Goal: Task Accomplishment & Management: Manage account settings

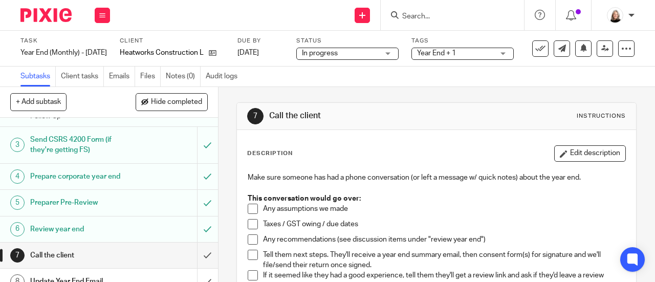
scroll to position [102, 0]
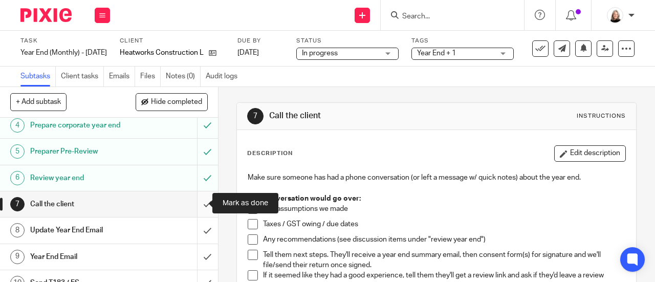
click at [196, 206] on input "submit" at bounding box center [109, 204] width 218 height 26
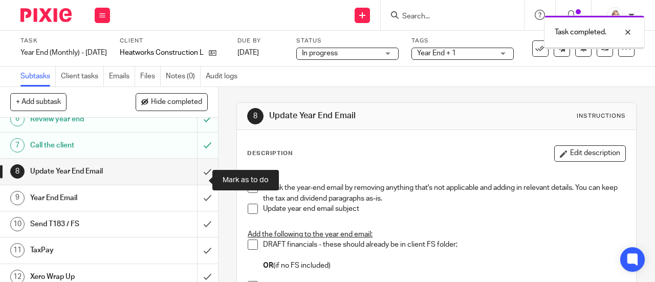
scroll to position [205, 0]
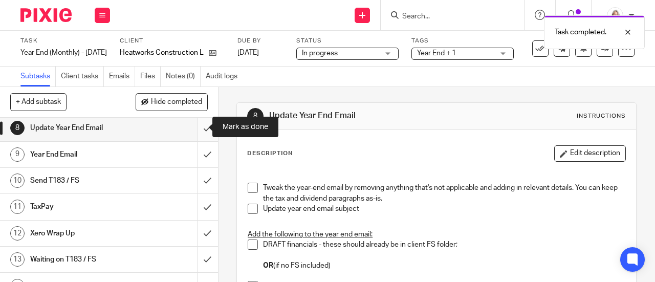
click at [196, 128] on input "submit" at bounding box center [109, 128] width 218 height 26
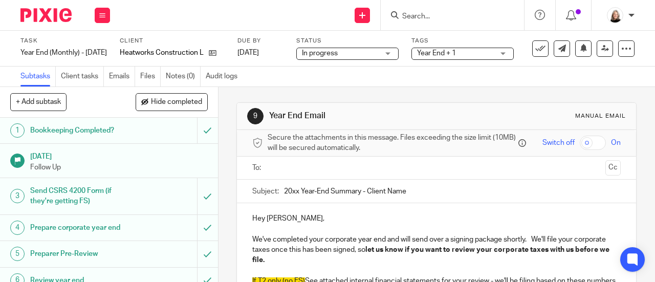
click at [296, 196] on input "20xx Year-End Summary - Client Name" at bounding box center [452, 191] width 337 height 23
drag, startPoint x: 367, startPoint y: 195, endPoint x: 441, endPoint y: 193, distance: 73.7
click at [441, 193] on input "2025 Year-End Summary - Client Name" at bounding box center [452, 191] width 337 height 23
type input "2025 Year-End Summary - Heatworks Construction Ltd."
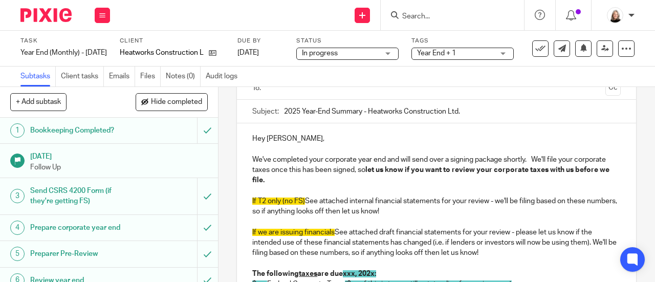
scroll to position [102, 0]
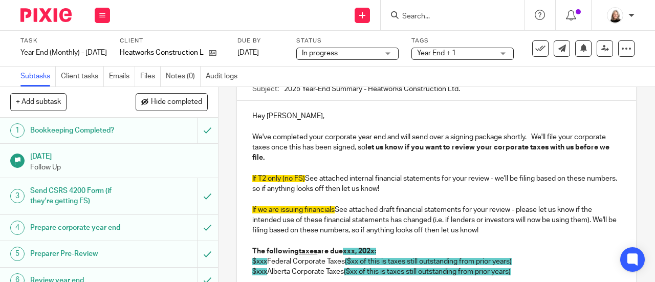
drag, startPoint x: 454, startPoint y: 229, endPoint x: 234, endPoint y: 205, distance: 221.2
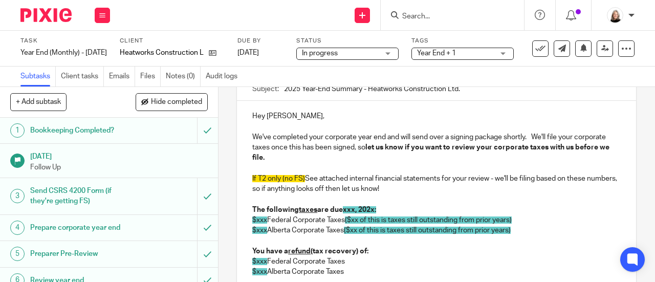
drag, startPoint x: 305, startPoint y: 180, endPoint x: 250, endPoint y: 181, distance: 55.2
click at [252, 181] on p "If T2 only (no FS) See attached internal financial statements for your review -…" at bounding box center [436, 178] width 368 height 31
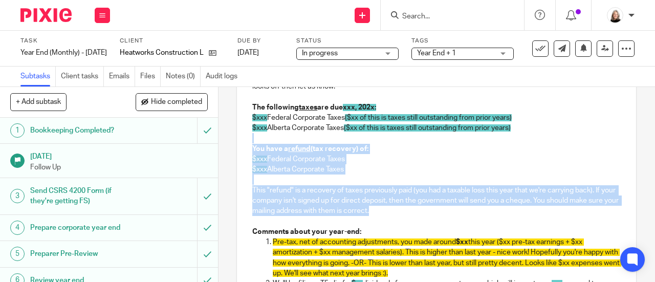
drag, startPoint x: 403, startPoint y: 211, endPoint x: 244, endPoint y: 146, distance: 172.0
click at [244, 146] on div "Hey Chris, We've completed your corporate year end and will send over a signing…" at bounding box center [436, 245] width 399 height 495
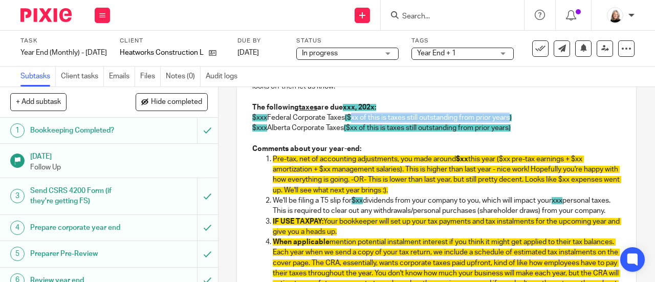
drag, startPoint x: 354, startPoint y: 119, endPoint x: 513, endPoint y: 121, distance: 159.1
click at [511, 121] on span "($xx of this is taxes still outstanding from prior years)" at bounding box center [428, 117] width 167 height 7
drag, startPoint x: 359, startPoint y: 131, endPoint x: 369, endPoint y: 112, distance: 21.5
click at [360, 131] on span "($xx of this is taxes still outstanding from prior years)" at bounding box center [427, 127] width 167 height 7
drag, startPoint x: 265, startPoint y: 132, endPoint x: 262, endPoint y: 92, distance: 40.5
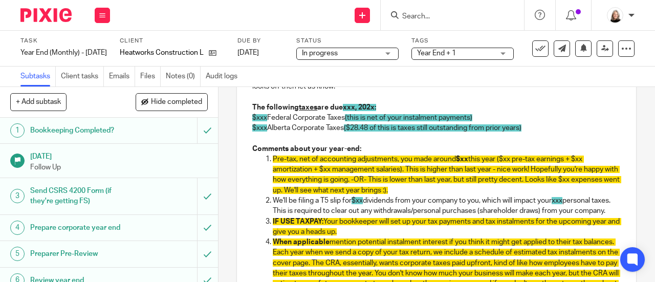
click at [265, 131] on p "$xxx Alberta Corporate Taxes ($28.48 of this is taxes still outstanding from pr…" at bounding box center [436, 128] width 368 height 10
drag, startPoint x: 344, startPoint y: 110, endPoint x: 373, endPoint y: 110, distance: 29.2
click at [373, 110] on strong "The following taxes are due xxx, 202x:" at bounding box center [314, 107] width 124 height 7
click at [331, 111] on strong "The following taxes are due August 31, 2025:" at bounding box center [309, 107] width 115 height 7
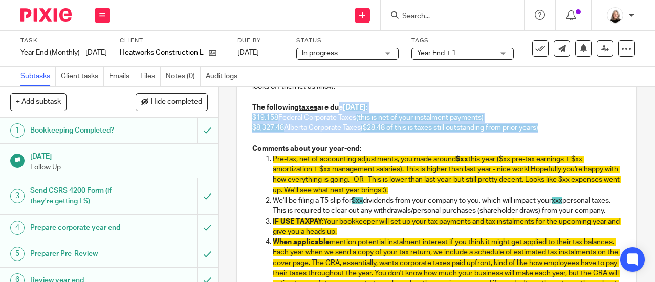
drag, startPoint x: 333, startPoint y: 109, endPoint x: 548, endPoint y: 131, distance: 216.0
click at [548, 131] on div "Hey Chris, We've completed your corporate year end and will send over a signing…" at bounding box center [436, 204] width 399 height 412
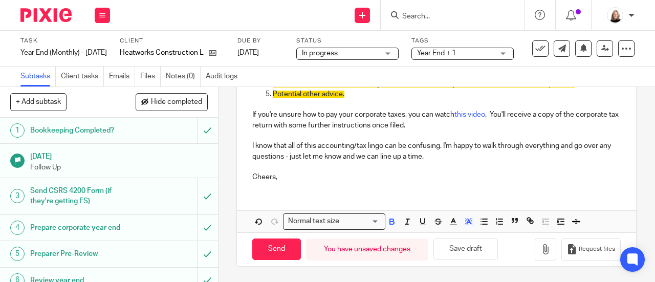
scroll to position [447, 0]
click at [464, 217] on icon "button" at bounding box center [468, 221] width 9 height 9
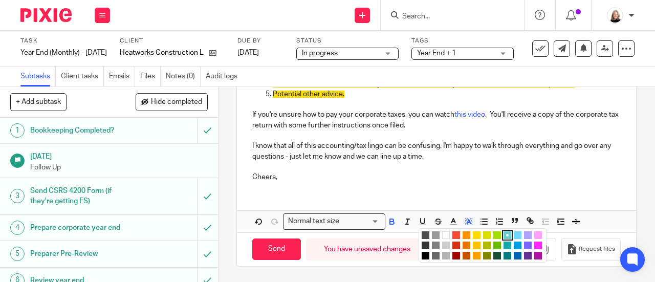
click at [442, 235] on li "color:#FFFFFF" at bounding box center [446, 235] width 8 height 8
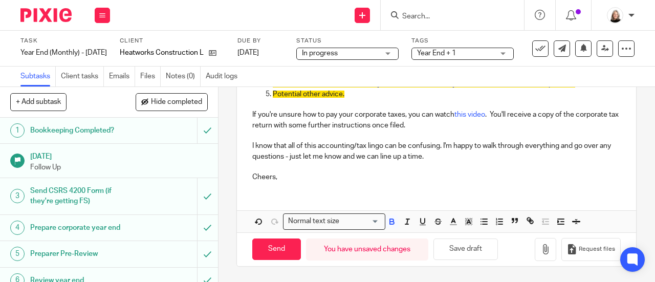
click at [407, 157] on p "I know that all of this accounting/tax lingo can be confusing. I'm happy to wal…" at bounding box center [436, 151] width 368 height 21
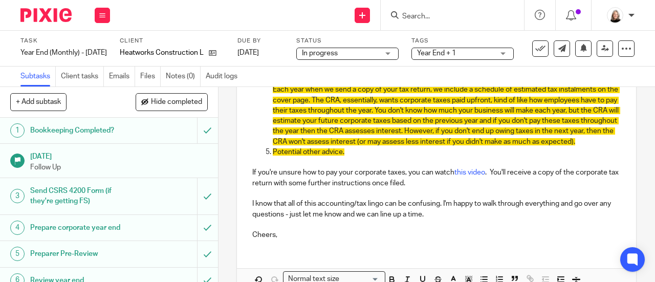
scroll to position [345, 0]
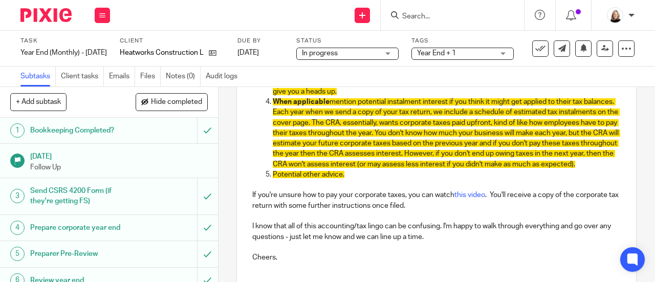
click at [355, 180] on p "Potential other advice." at bounding box center [447, 174] width 348 height 10
drag, startPoint x: 356, startPoint y: 196, endPoint x: 254, endPoint y: 197, distance: 102.3
click at [254, 180] on ol "Pre-tax, net of accounting adjustments, you made around $xx this year ($xx pre-…" at bounding box center [436, 97] width 368 height 166
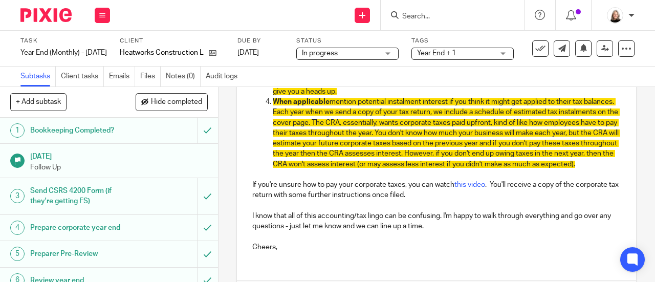
click at [481, 138] on span "mention potential instalment interest if you think it might get applied to thei…" at bounding box center [446, 133] width 347 height 70
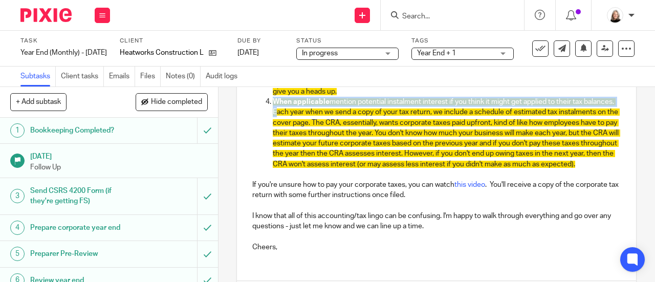
drag, startPoint x: 303, startPoint y: 126, endPoint x: 270, endPoint y: 115, distance: 34.6
click at [273, 115] on p "When applicable mention potential instalment interest if you think it might get…" at bounding box center [447, 133] width 348 height 73
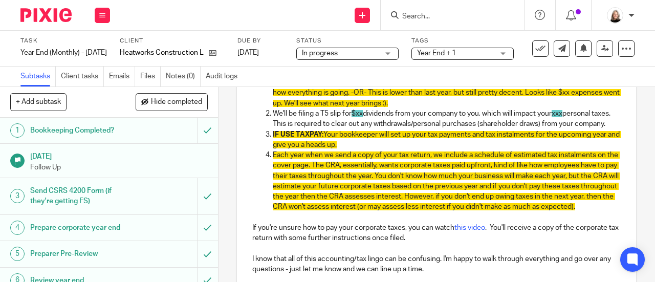
scroll to position [242, 0]
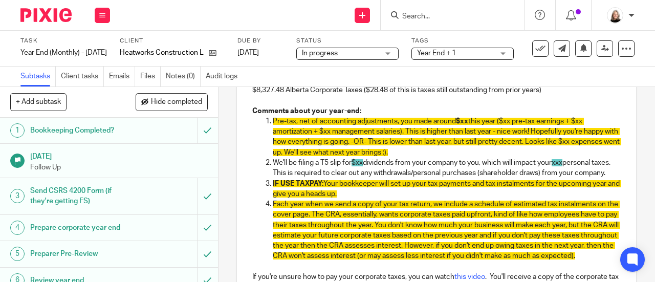
drag, startPoint x: 365, startPoint y: 207, endPoint x: 262, endPoint y: 193, distance: 104.3
click at [273, 193] on li "IF USE TAXPAY: Your bookkeeper will set up your tax payments and tax instalment…" at bounding box center [447, 188] width 348 height 21
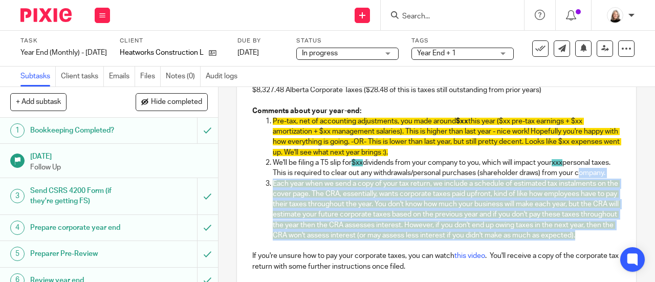
drag, startPoint x: 349, startPoint y: 259, endPoint x: 255, endPoint y: 189, distance: 117.3
click at [255, 189] on ol "Pre-tax, net of accounting adjustments, you made around $xx this year ($xx pre-…" at bounding box center [436, 178] width 368 height 124
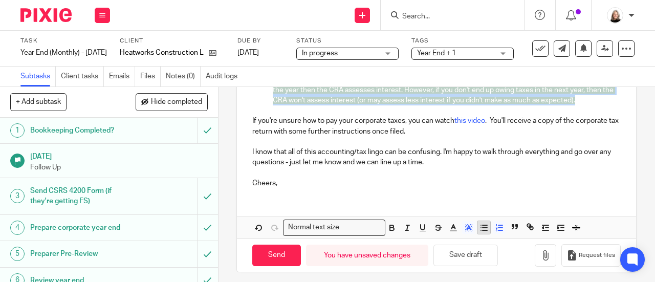
scroll to position [396, 0]
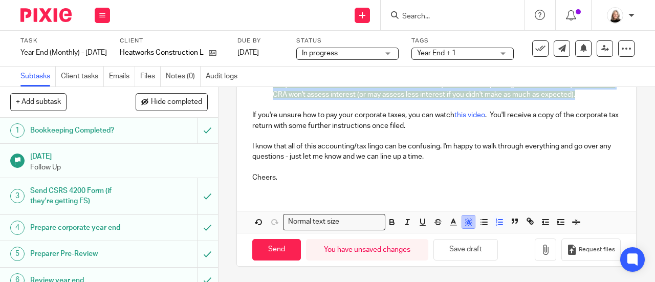
click at [467, 223] on line "button" at bounding box center [468, 223] width 3 height 0
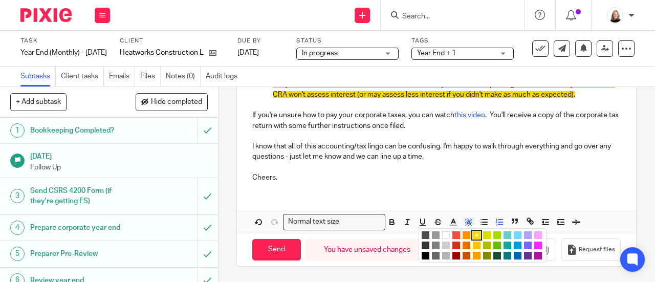
click at [444, 239] on li "color:#FFFFFF" at bounding box center [446, 235] width 8 height 8
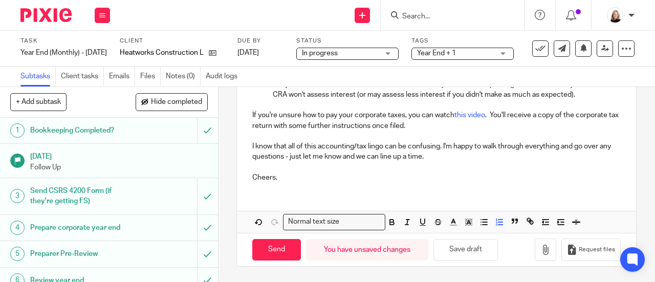
click at [400, 172] on p at bounding box center [436, 167] width 368 height 10
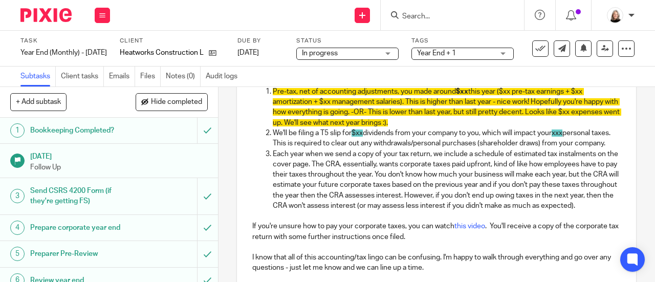
scroll to position [242, 0]
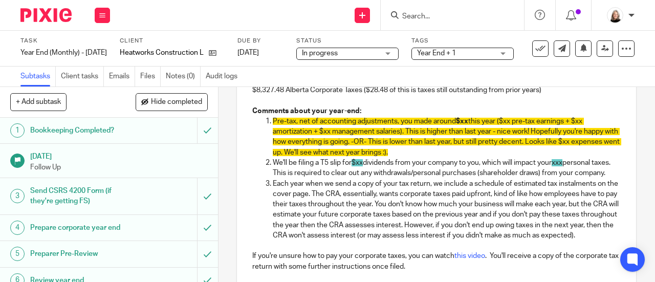
drag, startPoint x: 366, startPoint y: 164, endPoint x: 365, endPoint y: 159, distance: 5.1
click at [366, 164] on p "We'll be filing a T5 slip for $xx dividends from your company to you, which wil…" at bounding box center [447, 168] width 348 height 21
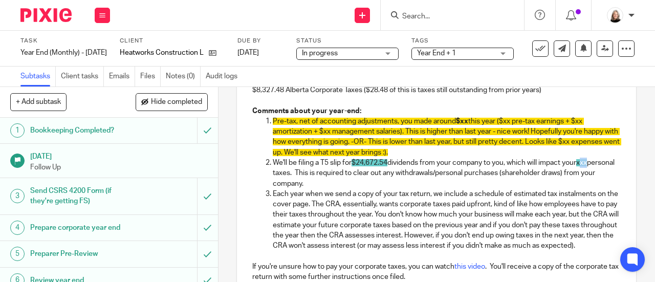
drag, startPoint x: 584, startPoint y: 167, endPoint x: 593, endPoint y: 167, distance: 9.2
click at [593, 167] on p "We'll be filing a T5 slip for $24,672.54 dividends from your company to you, wh…" at bounding box center [447, 173] width 348 height 31
click at [452, 168] on p "We'll be filing a T5 slip for $24,672.54 dividends from your company to you, wh…" at bounding box center [447, 173] width 348 height 31
click at [503, 166] on p "We'll be filing a T5 slip for $24,672.54 dividends from the company to you, whi…" at bounding box center [447, 173] width 348 height 31
click at [581, 166] on p "We'll be filing a T5 slip for $24,672.54 dividends from the company to Chris, w…" at bounding box center [447, 173] width 348 height 31
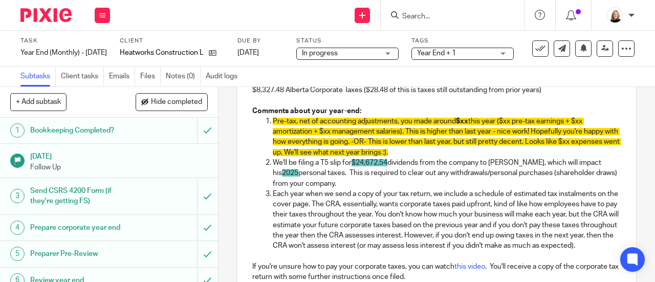
click at [422, 185] on p "We'll be filing a T5 slip for $24,672.54 dividends from the company to Chris, w…" at bounding box center [447, 173] width 348 height 31
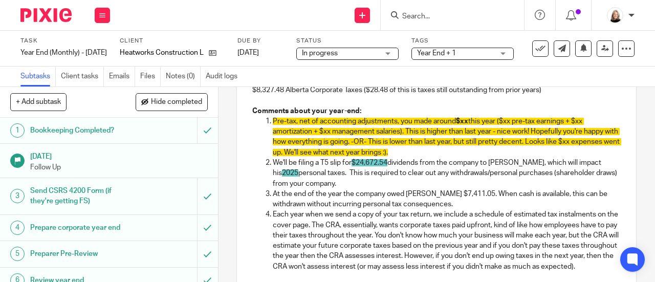
drag, startPoint x: 338, startPoint y: 166, endPoint x: 578, endPoint y: 182, distance: 240.9
click at [578, 182] on p "We'll be filing a T5 slip for $24,672.54 dividends from the company to Chris, w…" at bounding box center [447, 173] width 348 height 31
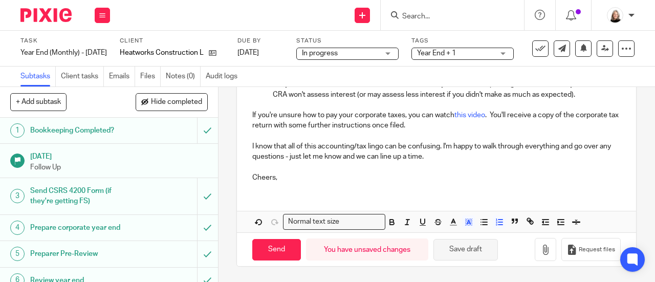
scroll to position [427, 0]
click at [465, 227] on icon "button" at bounding box center [468, 221] width 9 height 9
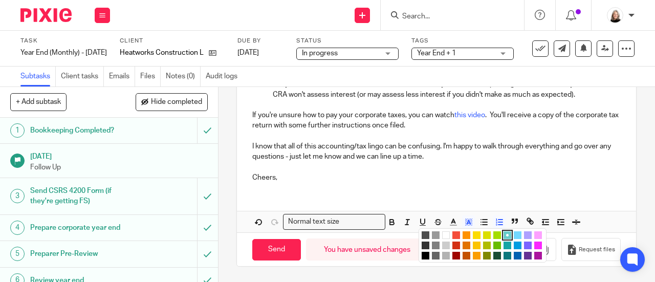
click at [443, 238] on li "color:#FFFFFF" at bounding box center [446, 235] width 8 height 8
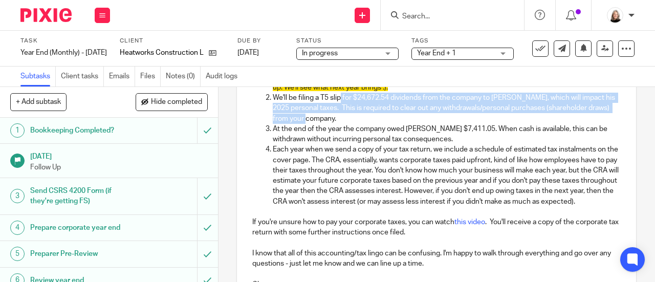
scroll to position [273, 0]
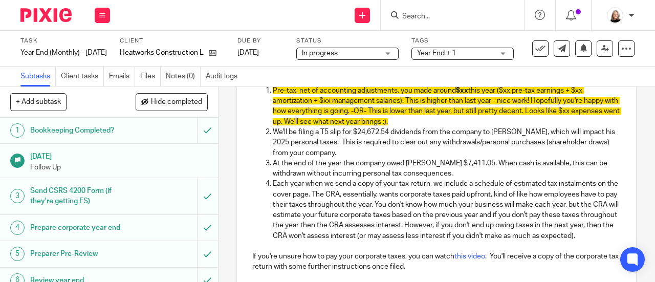
click at [527, 183] on p "Each year when we send a copy of your tax return, we include a schedule of esti…" at bounding box center [447, 209] width 348 height 62
drag, startPoint x: 535, startPoint y: 167, endPoint x: 604, endPoint y: 170, distance: 69.6
click at [604, 170] on p "At the end of the year the company owed Justin $7,411.05. When cash is availabl…" at bounding box center [447, 168] width 348 height 21
click at [504, 173] on p "At the end of the year the company owed Justin $7,411.05. When cash is availabl…" at bounding box center [447, 168] width 348 height 21
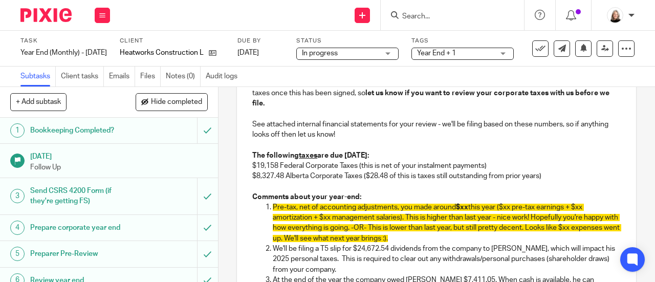
scroll to position [171, 0]
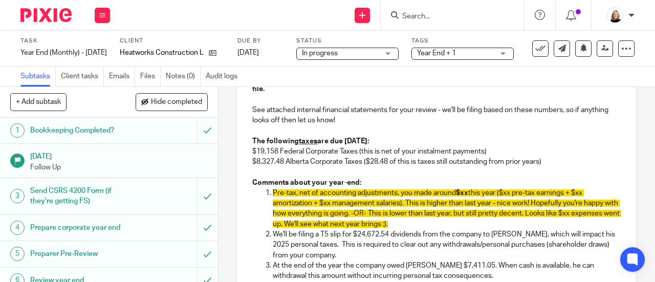
click at [466, 194] on span "$xx" at bounding box center [462, 192] width 12 height 7
click at [527, 197] on span "this year ($xx pre-tax earnings + $xx amortization + $xx management salaries). …" at bounding box center [447, 208] width 348 height 38
click at [285, 208] on span "this year ($437,067 pre-tax earnings + $xx amortization + $xx management salari…" at bounding box center [447, 208] width 348 height 38
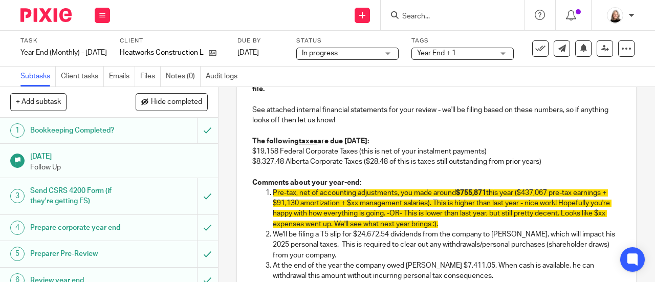
click at [361, 207] on span "this year ($437,067 pre-tax earnings + $91,130 amortization + $xx management sa…" at bounding box center [442, 208] width 339 height 38
drag, startPoint x: 523, startPoint y: 227, endPoint x: 438, endPoint y: 218, distance: 84.8
click at [438, 218] on p "Pre-tax, net of accounting adjustments, you made around $755,871 this year ($43…" at bounding box center [447, 208] width 348 height 41
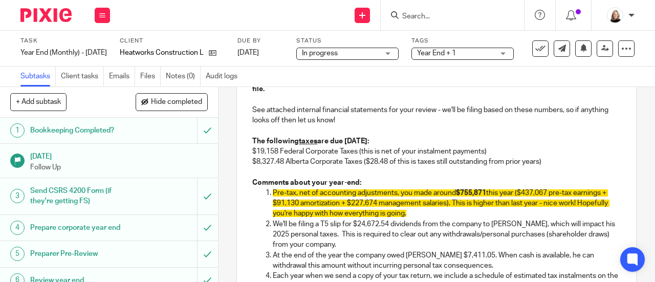
drag, startPoint x: 446, startPoint y: 216, endPoint x: 259, endPoint y: 193, distance: 188.1
click at [259, 193] on ol "Pre-tax, net of accounting adjustments, you made around $755,871 this year ($43…" at bounding box center [436, 260] width 368 height 145
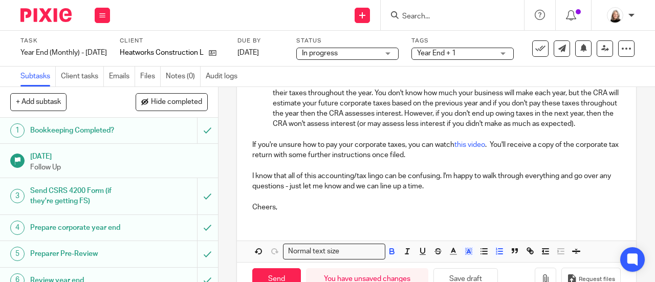
scroll to position [375, 0]
click at [463, 257] on button "button" at bounding box center [468, 250] width 13 height 13
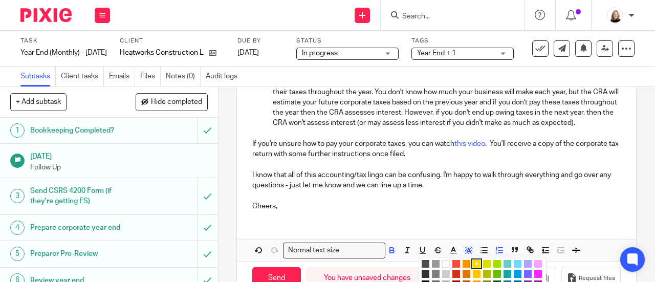
click at [442, 267] on li "color:#FFFFFF" at bounding box center [446, 264] width 8 height 8
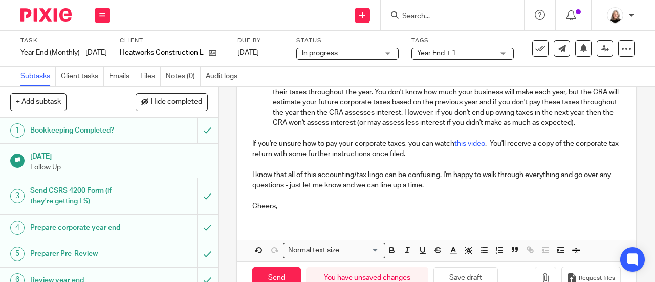
click at [428, 200] on p at bounding box center [436, 195] width 368 height 10
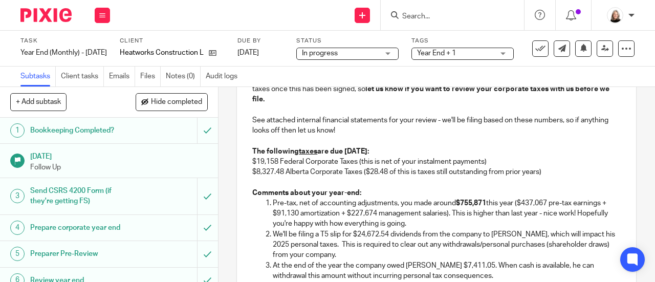
scroll to position [58, 0]
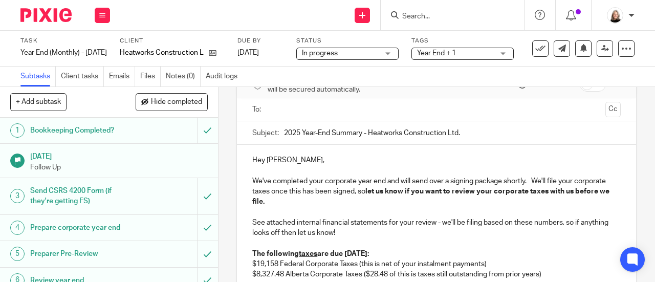
click at [331, 115] on input "text" at bounding box center [436, 110] width 330 height 12
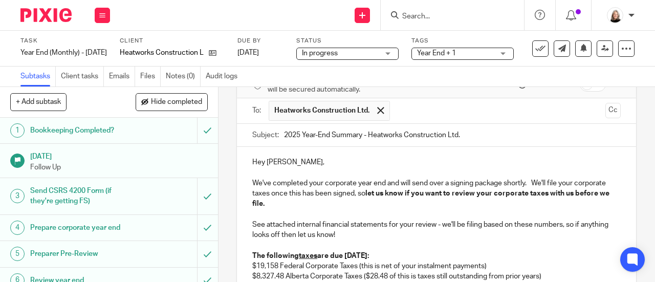
click at [407, 114] on input "text" at bounding box center [498, 111] width 207 height 20
click at [279, 166] on p "Hey Chris," at bounding box center [436, 162] width 368 height 10
click at [502, 120] on input "text" at bounding box center [540, 111] width 121 height 20
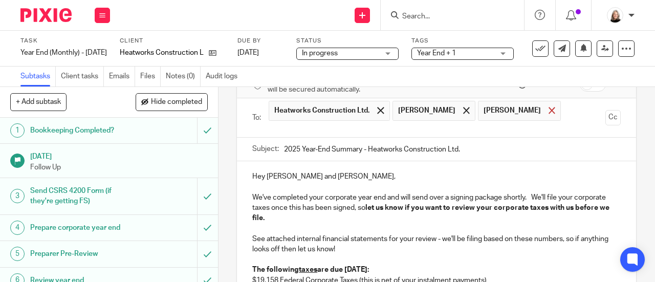
click at [555, 114] on span at bounding box center [551, 110] width 7 height 7
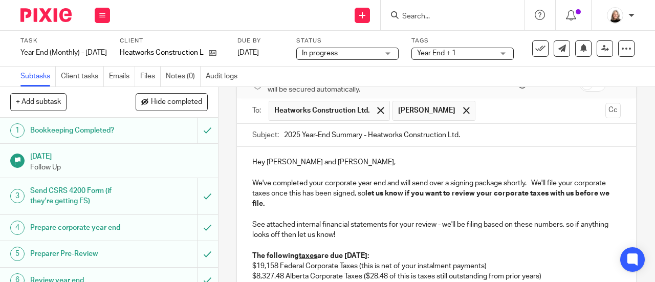
click at [485, 117] on input "text" at bounding box center [540, 111] width 121 height 20
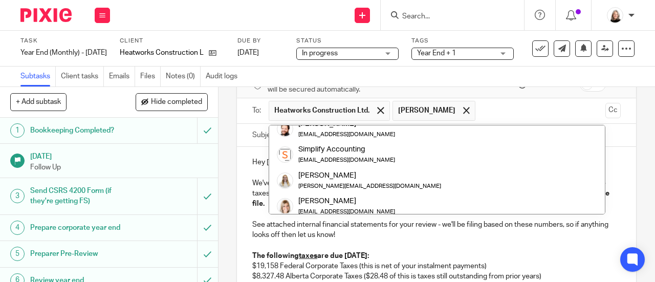
scroll to position [102, 0]
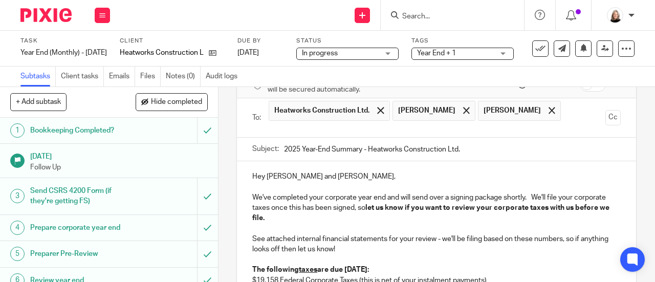
click at [539, 135] on input "text" at bounding box center [436, 129] width 330 height 12
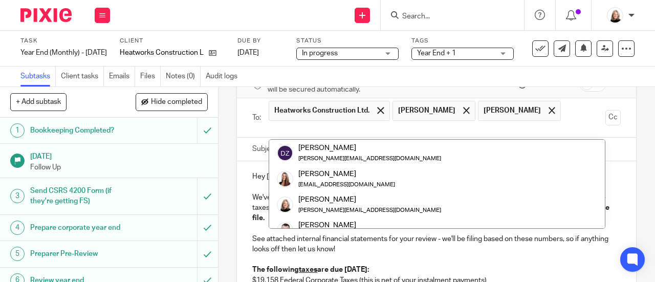
scroll to position [194, 0]
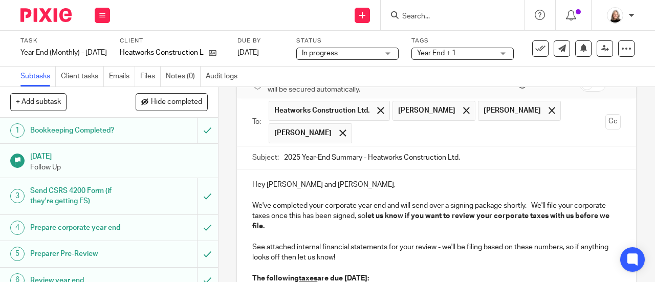
click at [396, 137] on input "text" at bounding box center [479, 133] width 244 height 20
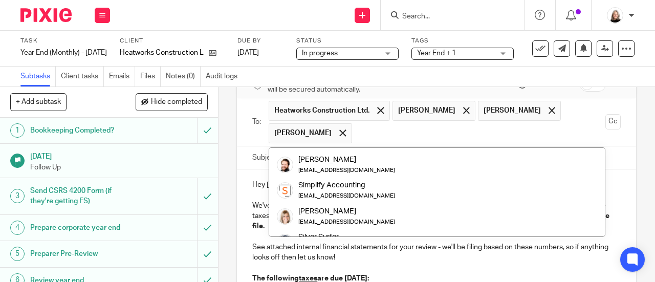
scroll to position [51, 0]
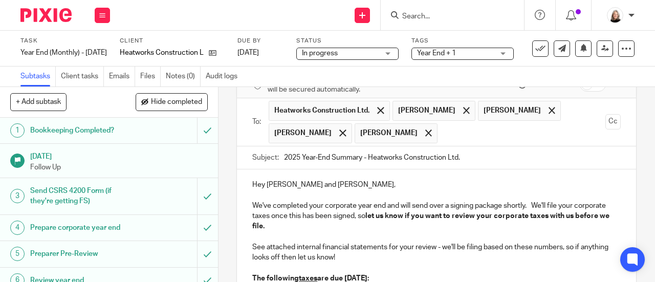
click at [442, 131] on input "text" at bounding box center [521, 133] width 159 height 20
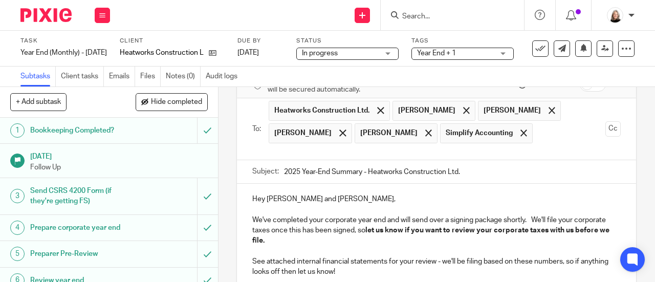
click at [466, 204] on p at bounding box center [436, 209] width 368 height 10
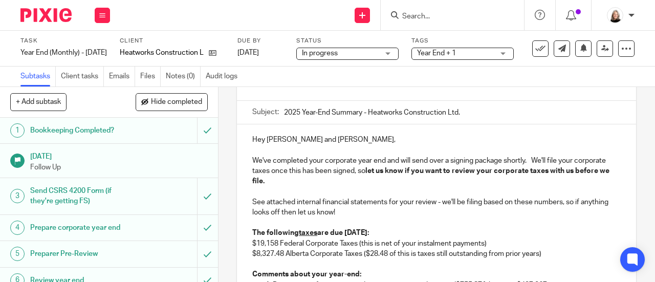
scroll to position [58, 0]
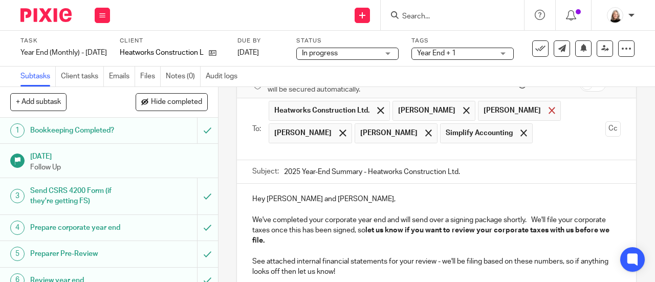
click at [548, 114] on span at bounding box center [551, 110] width 7 height 7
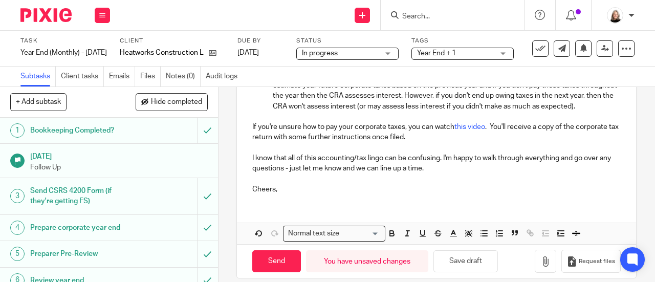
scroll to position [440, 0]
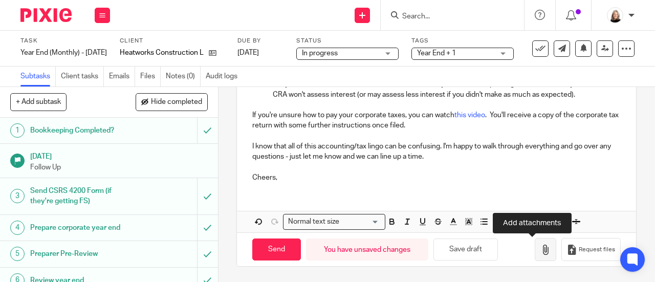
click at [540, 250] on icon "button" at bounding box center [545, 249] width 10 height 10
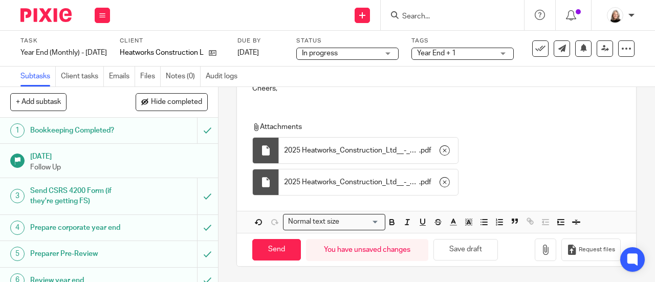
scroll to position [530, 0]
click at [472, 56] on span "Year End + 1" at bounding box center [455, 53] width 77 height 11
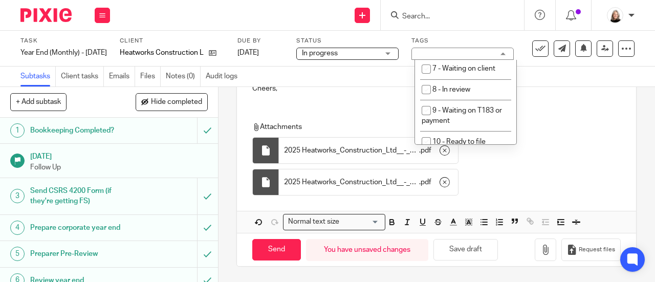
scroll to position [409, 0]
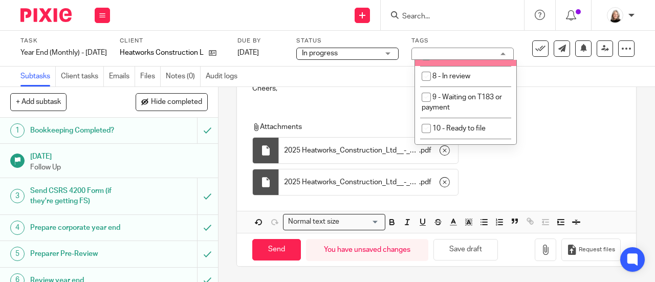
click at [553, 81] on div "Subtasks Client tasks Emails Files Notes (0) Audit logs" at bounding box center [327, 76] width 655 height 20
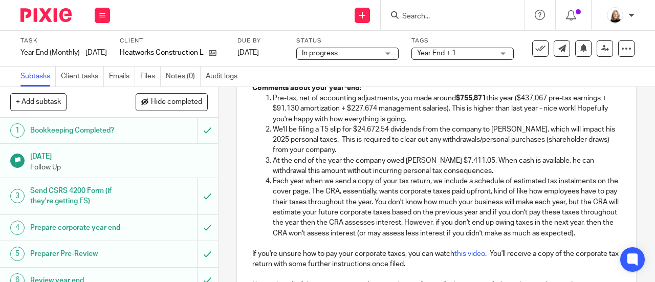
scroll to position [274, 0]
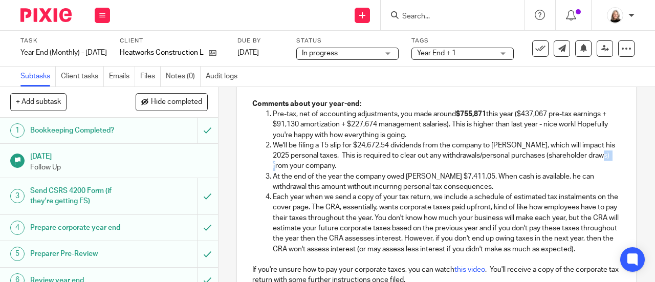
drag, startPoint x: 285, startPoint y: 170, endPoint x: 301, endPoint y: 170, distance: 15.3
click at [301, 170] on p "We'll be filing a T5 slip for $24,672.54 dividends from the company to Chris, w…" at bounding box center [447, 155] width 348 height 31
click at [491, 188] on p "At the end of the year the company owed Justin $7,411.05. When cash is availabl…" at bounding box center [447, 181] width 348 height 21
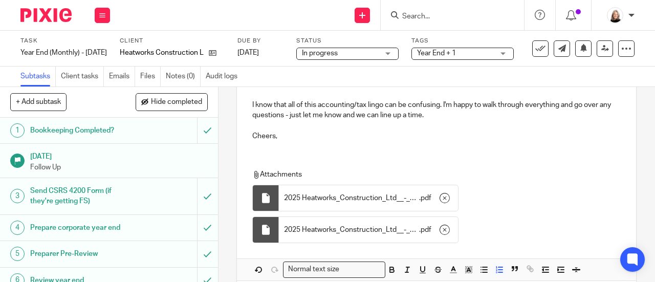
scroll to position [530, 0]
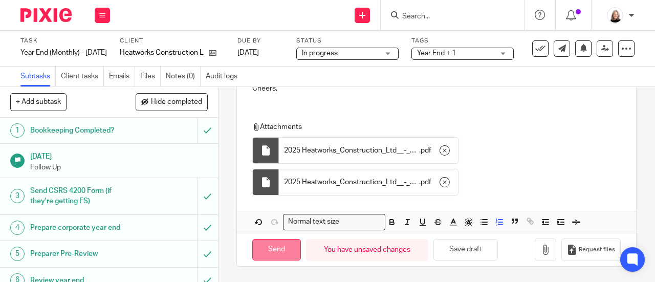
click at [273, 248] on input "Send" at bounding box center [276, 250] width 49 height 22
type input "Sent"
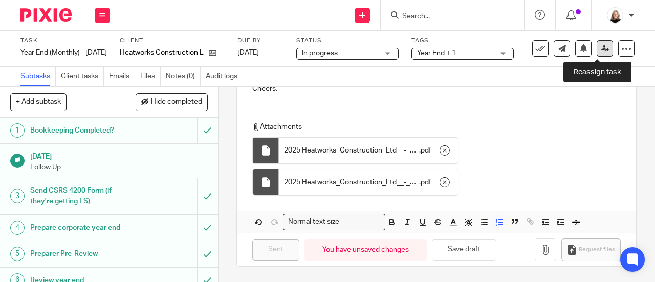
click at [596, 53] on link at bounding box center [604, 48] width 16 height 16
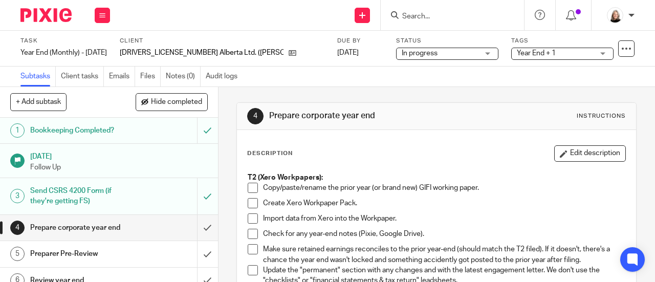
click at [466, 18] on input "Search" at bounding box center [447, 16] width 92 height 9
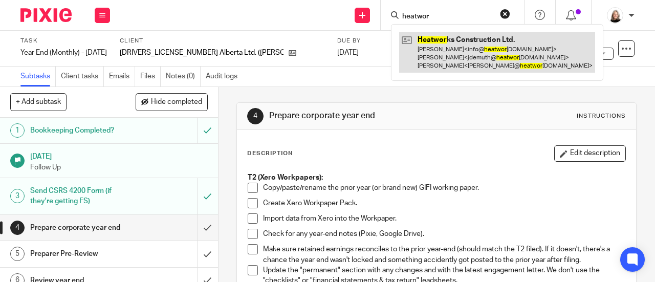
type input "heatwor"
click at [481, 51] on link at bounding box center [497, 52] width 196 height 40
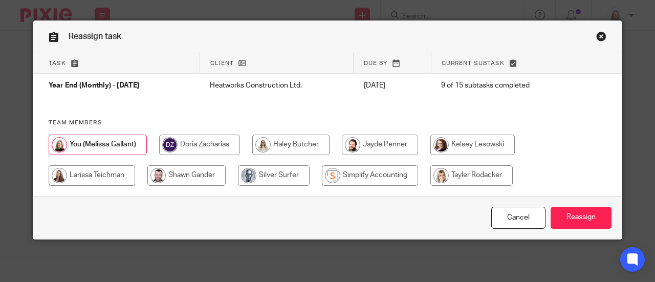
click at [355, 172] on input "radio" at bounding box center [370, 175] width 96 height 20
radio input "true"
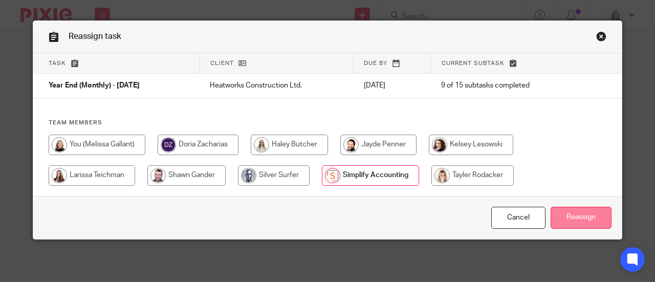
click at [574, 214] on input "Reassign" at bounding box center [580, 218] width 61 height 22
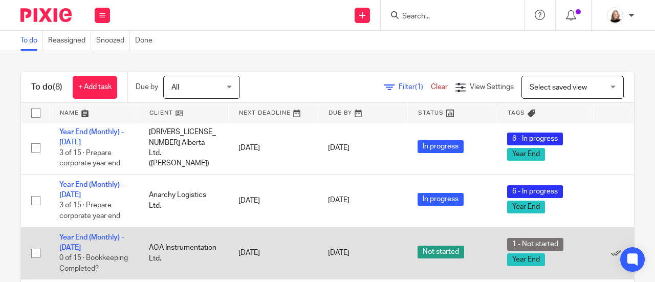
scroll to position [205, 0]
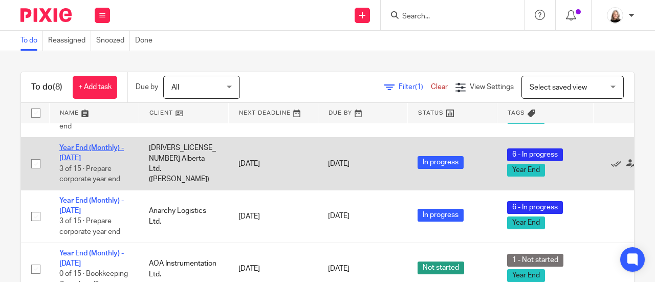
click at [102, 146] on link "Year End (Monthly) - [DATE]" at bounding box center [91, 152] width 64 height 17
